Goal: Task Accomplishment & Management: Use online tool/utility

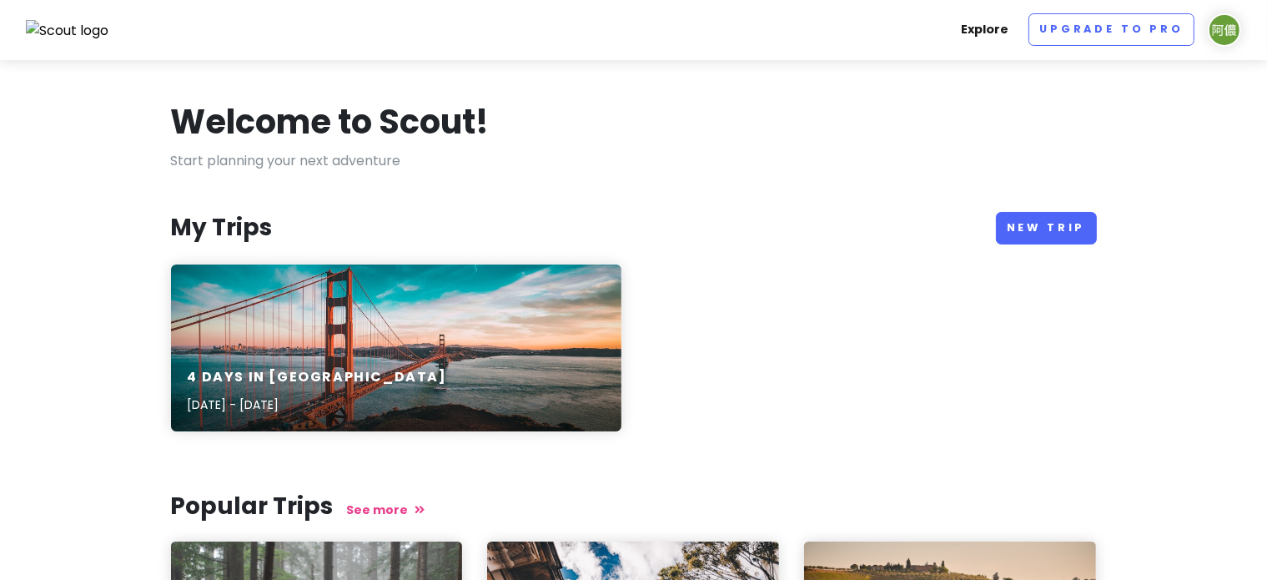
click at [991, 32] on link "Explore" at bounding box center [985, 29] width 61 height 33
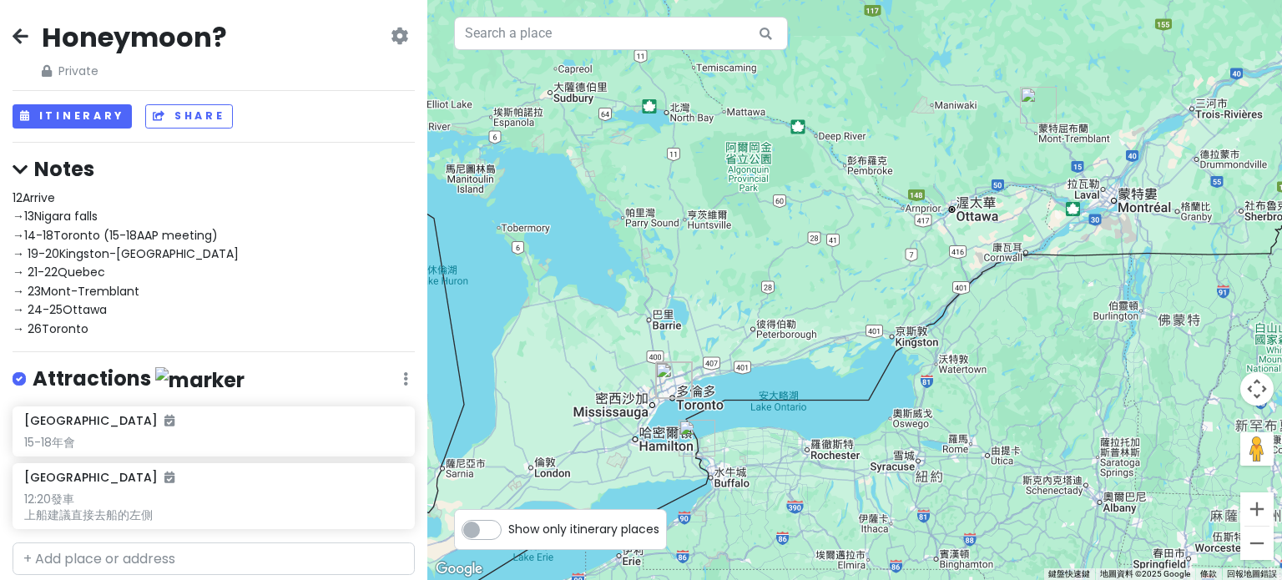
click at [224, 239] on div "12Arrive →13Nigara falls →14-18Toronto (15-18AAP meeting) → 19-20Kingston-[GEOG…" at bounding box center [214, 263] width 402 height 149
click at [170, 258] on div "12Arrive →13Nigara falls →14-18Toronto (15-18AAP meeting) → 19-20Kingston-[GEOG…" at bounding box center [214, 263] width 402 height 149
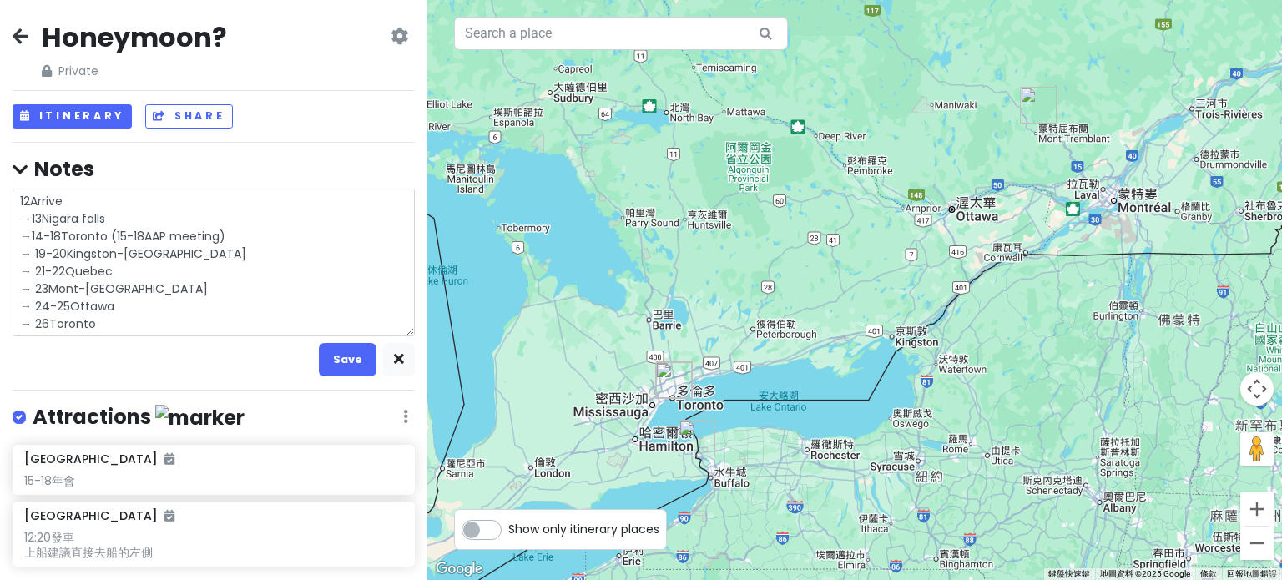
click at [184, 251] on textarea "12Arrive →13Nigara falls →14-18Toronto (15-18AAP meeting) → 19-20Kingston-[GEOG…" at bounding box center [214, 263] width 402 height 149
type textarea "x"
